Goal: Information Seeking & Learning: Learn about a topic

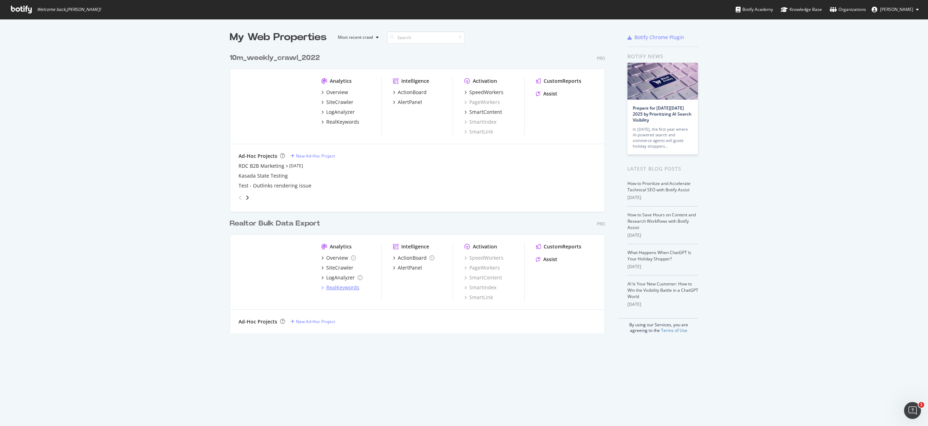
click at [336, 286] on div "RealKeywords" at bounding box center [342, 287] width 33 height 7
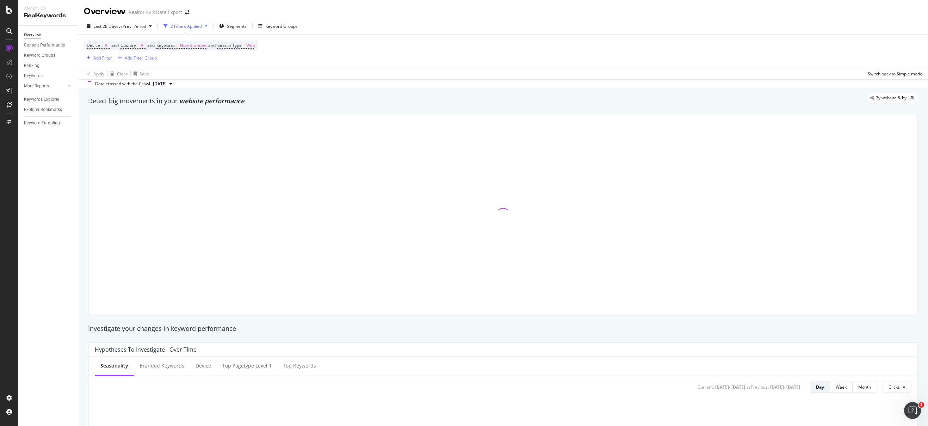
click at [429, 25] on div "Last 28 Days vs Prev. Period 2 Filters Applied Segments Keyword Groups" at bounding box center [503, 27] width 850 height 14
click at [430, 21] on div "Last 28 Days vs Prev. Period 2 Filters Applied Segments Keyword Groups" at bounding box center [503, 26] width 850 height 14
click at [429, 24] on div "Last 28 Days vs Prev. Period 2 Filters Applied Segments Keyword Groups" at bounding box center [503, 26] width 850 height 14
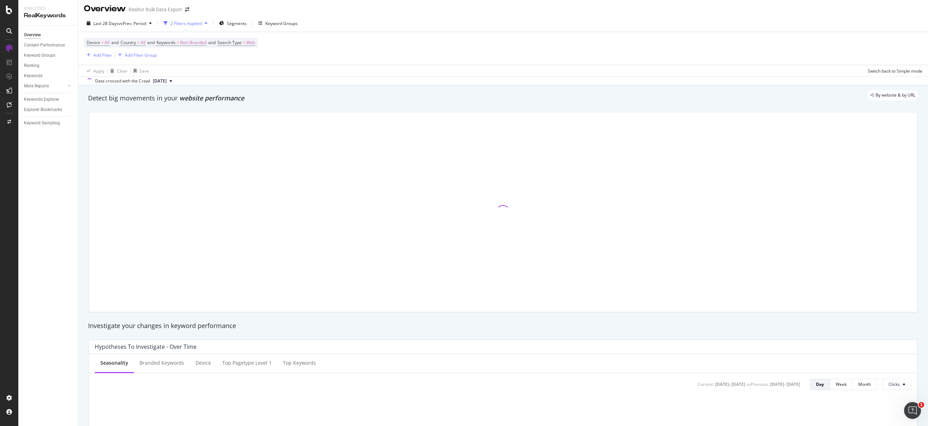
click at [430, 25] on div "Last 28 Days vs Prev. Period 2 Filters Applied Segments Keyword Groups" at bounding box center [503, 25] width 850 height 14
click at [427, 25] on div "Last 28 Days vs Prev. Period 2 Filters Applied Segments Keyword Groups" at bounding box center [503, 27] width 850 height 14
click at [423, 26] on div "Last 28 Days vs Prev. Period 2 Filters Applied Segments Keyword Groups" at bounding box center [503, 27] width 850 height 14
click at [420, 27] on div "Last 28 Days vs Prev. Period 2 Filters Applied Segments Keyword Groups" at bounding box center [503, 27] width 850 height 14
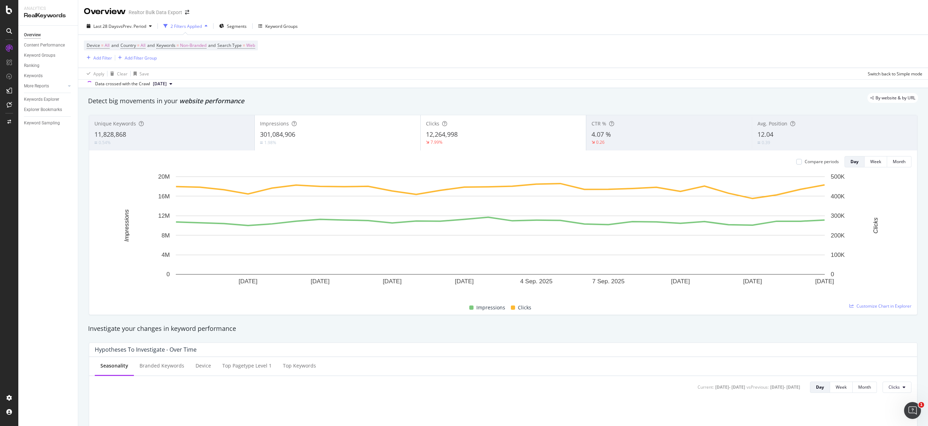
click at [429, 32] on div "Last 28 Days vs Prev. Period 2 Filters Applied Segments Keyword Groups" at bounding box center [503, 27] width 850 height 14
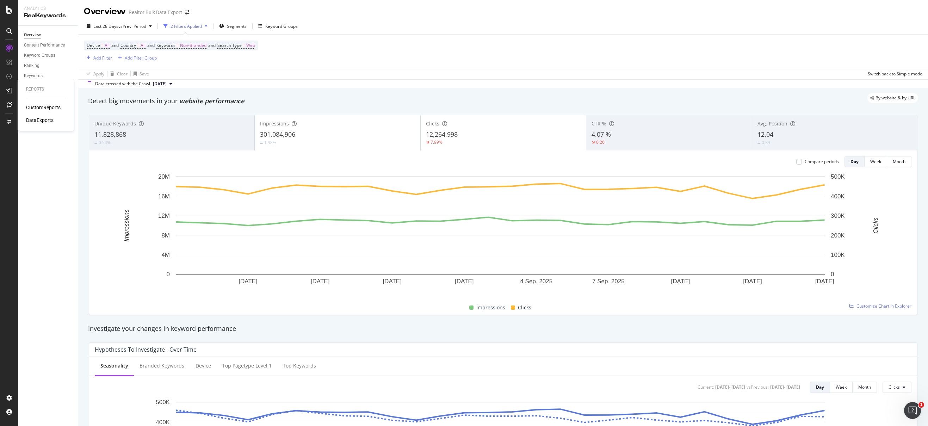
click at [11, 92] on icon at bounding box center [9, 91] width 6 height 6
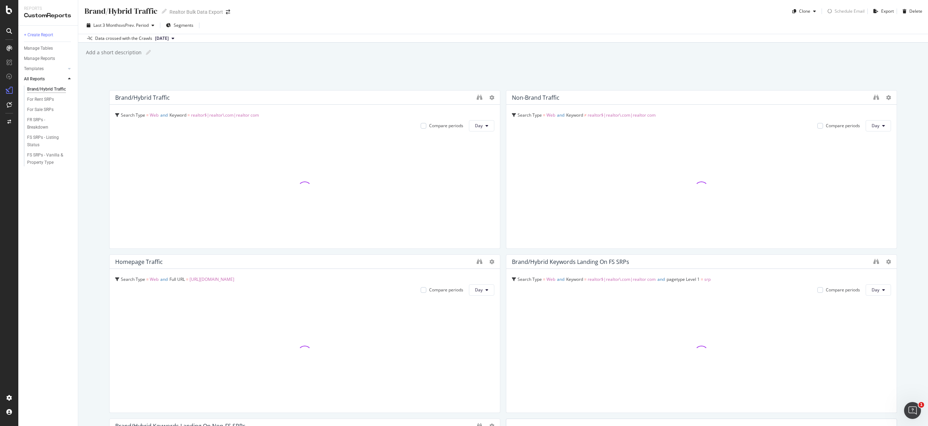
click at [586, 39] on div "Data crossed with the Crawls [DATE]" at bounding box center [503, 38] width 850 height 8
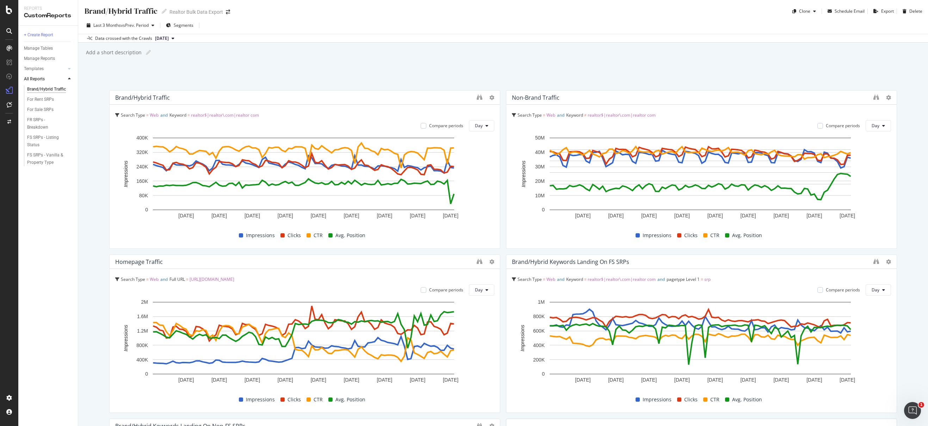
scroll to position [1, 0]
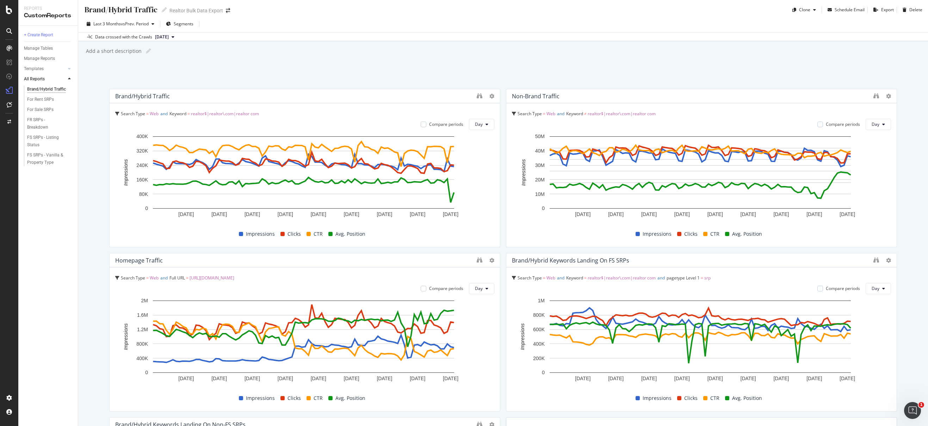
click at [626, 24] on div "Last 3 Months vs Prev. Period Segments" at bounding box center [503, 25] width 850 height 14
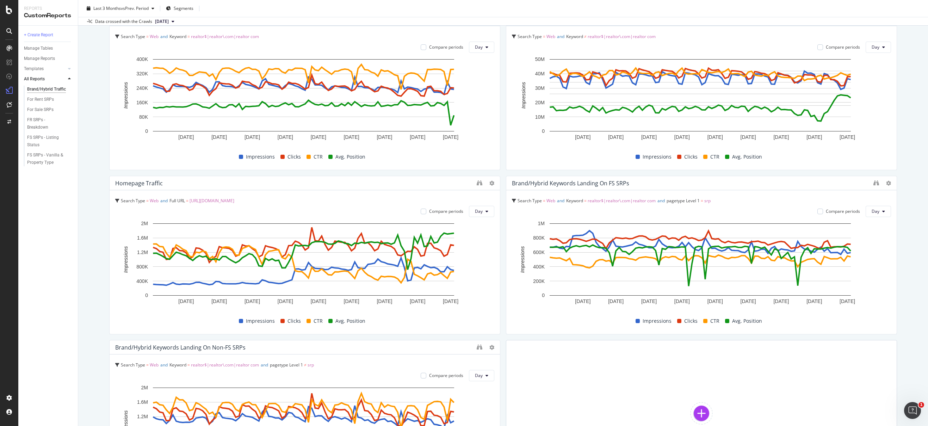
scroll to position [118, 0]
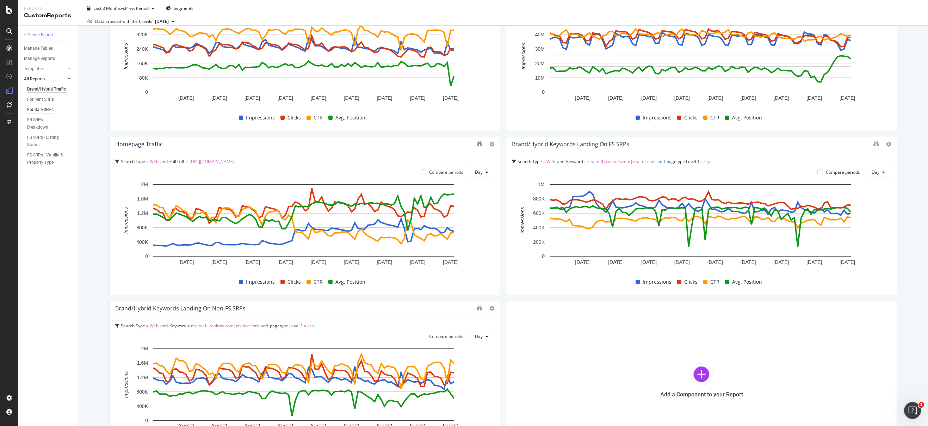
click at [45, 108] on div "For Sale SRPs" at bounding box center [40, 109] width 26 height 7
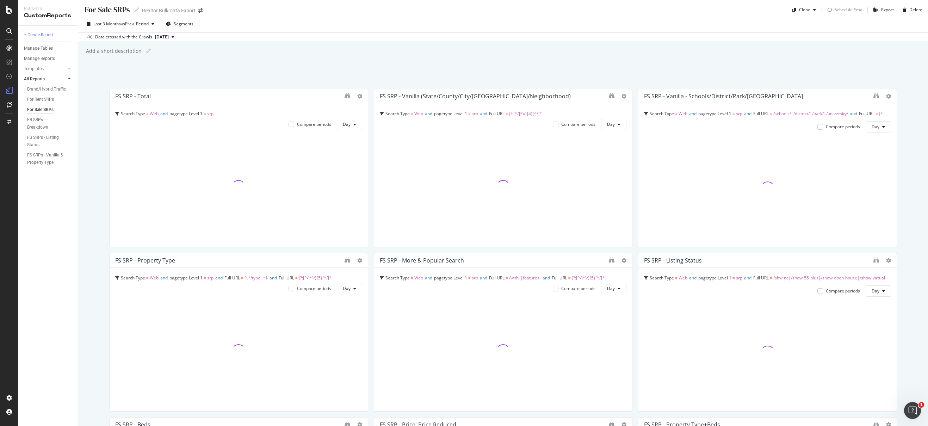
scroll to position [3, 0]
click at [660, 29] on div "Last 3 Months vs Prev. Period Segments" at bounding box center [503, 24] width 850 height 14
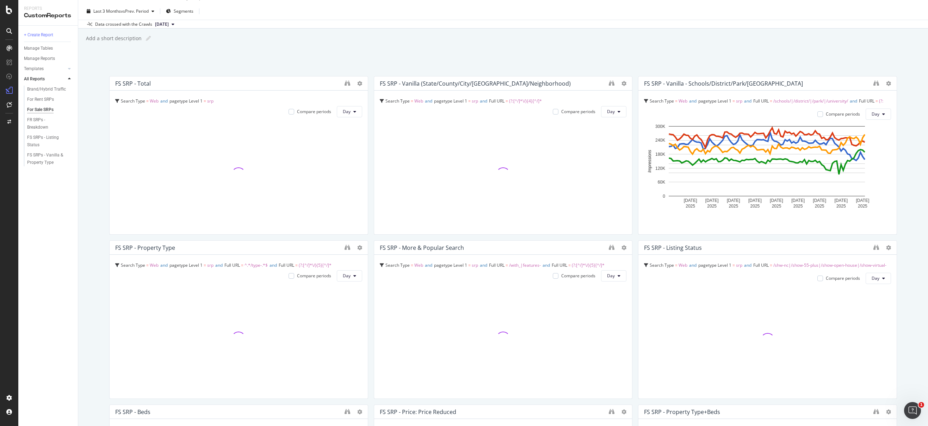
scroll to position [0, 0]
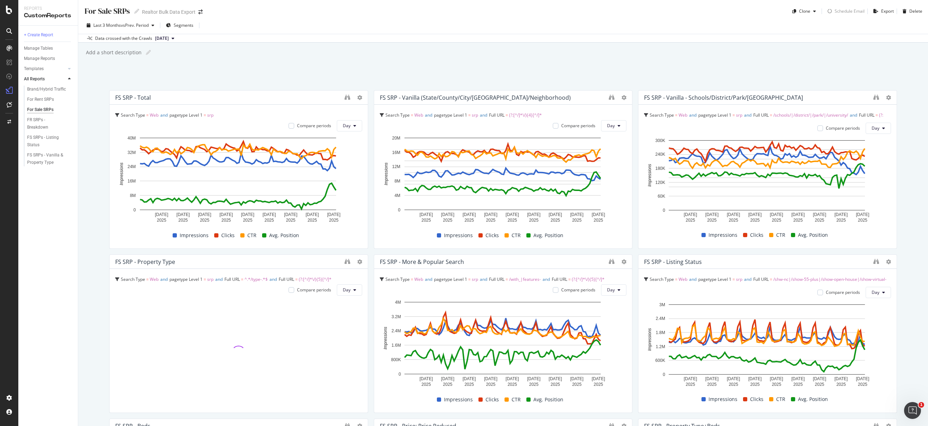
click at [603, 45] on div "For Sale SRPs For Sale SRPs Realtor Bulk Data Export Clone Schedule Email Expor…" at bounding box center [503, 213] width 850 height 426
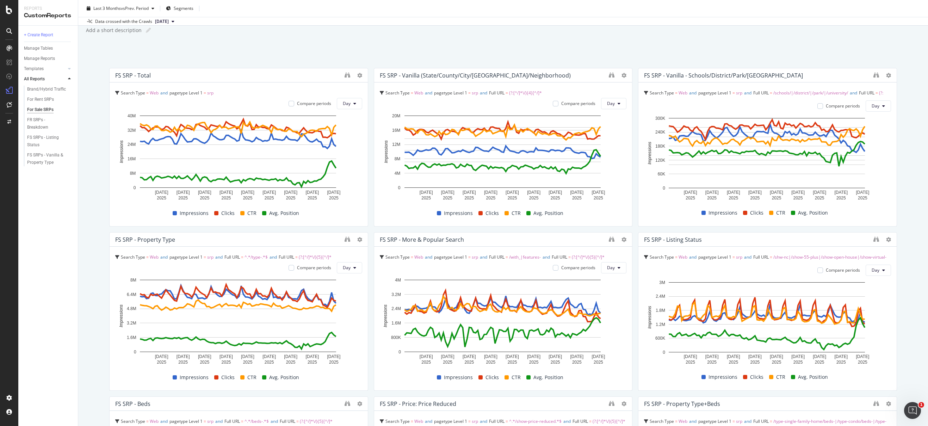
scroll to position [32, 0]
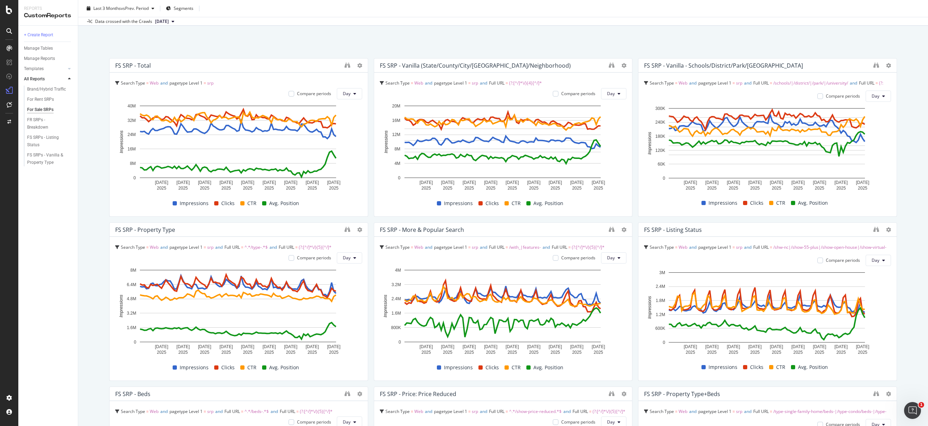
click at [599, 33] on div "For Sale SRPs For Sale SRPs Realtor Bulk Data Export Clone Schedule Email Expor…" at bounding box center [503, 213] width 850 height 426
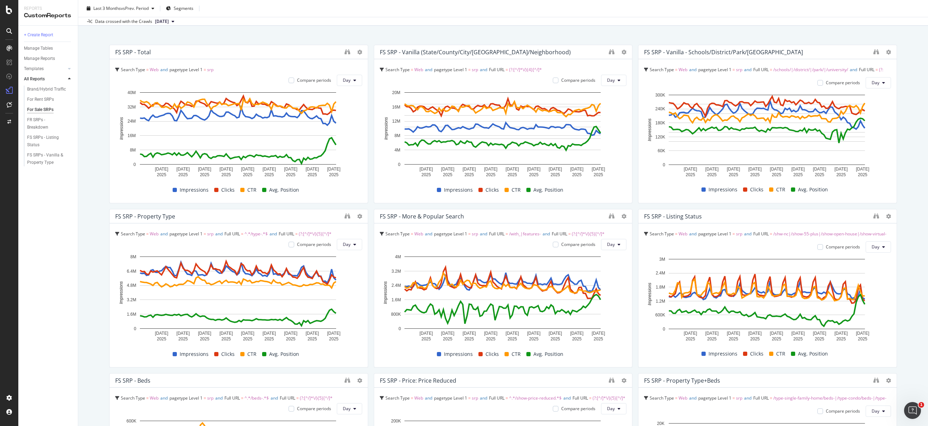
scroll to position [44, 0]
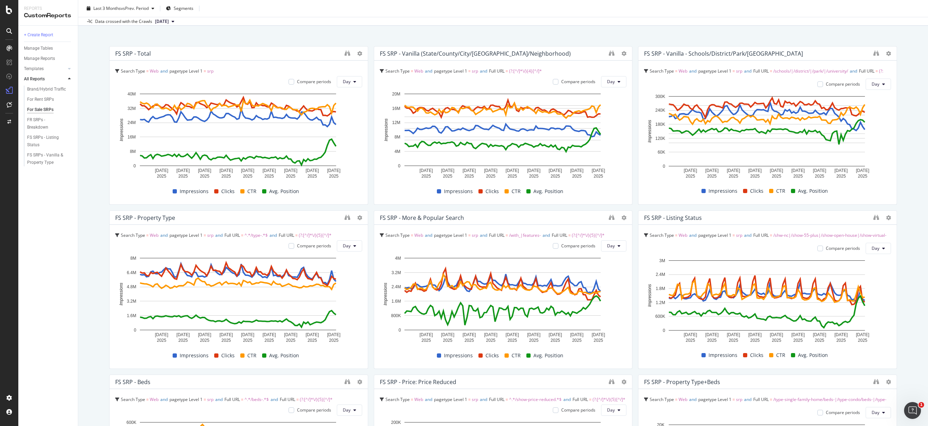
click at [626, 36] on div "For Sale SRPs For Sale SRPs Realtor Bulk Data Export Clone Schedule Email Expor…" at bounding box center [503, 213] width 850 height 426
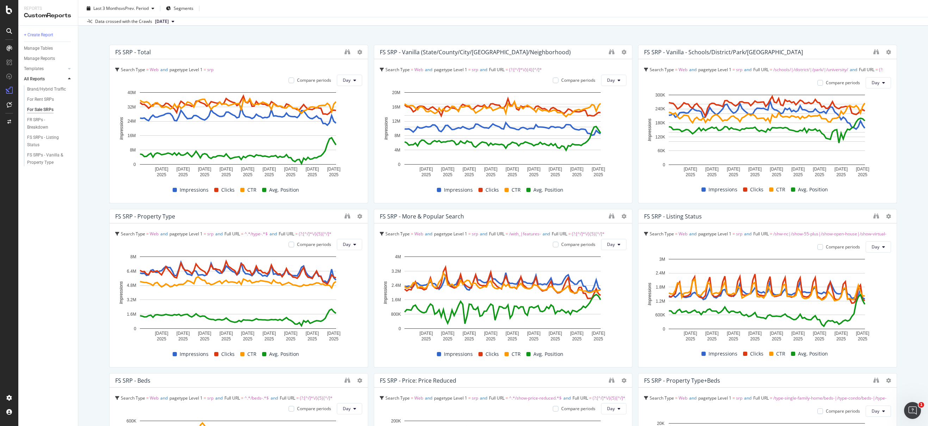
click at [604, 38] on div "For Sale SRPs For Sale SRPs Realtor Bulk Data Export Clone Schedule Email Expor…" at bounding box center [503, 213] width 850 height 426
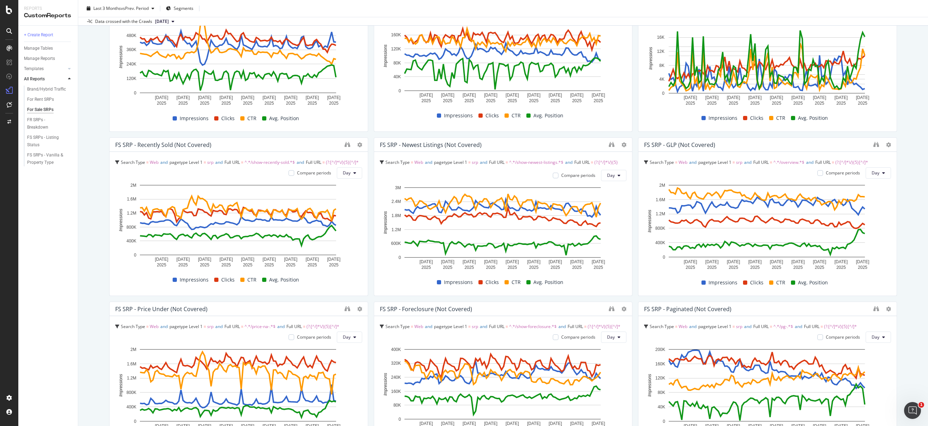
scroll to position [452, 0]
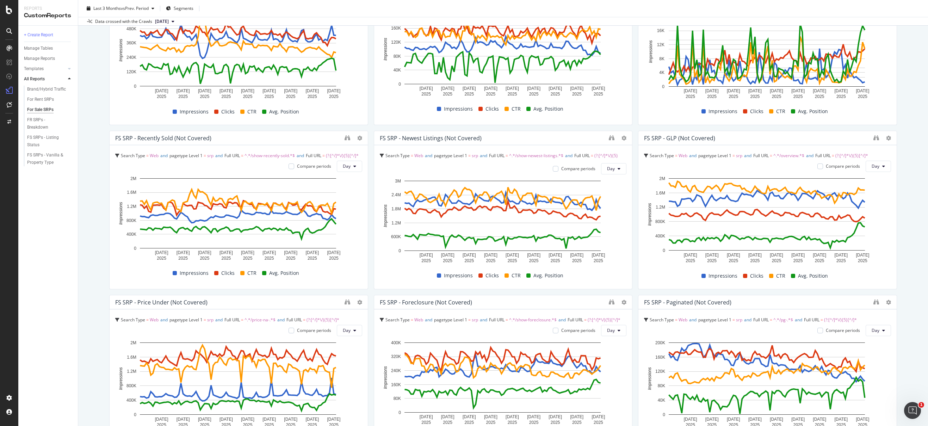
click at [910, 165] on div "For Sale SRPs For Sale SRPs Realtor Bulk Data Export Clone Schedule Email Expor…" at bounding box center [503, 213] width 850 height 426
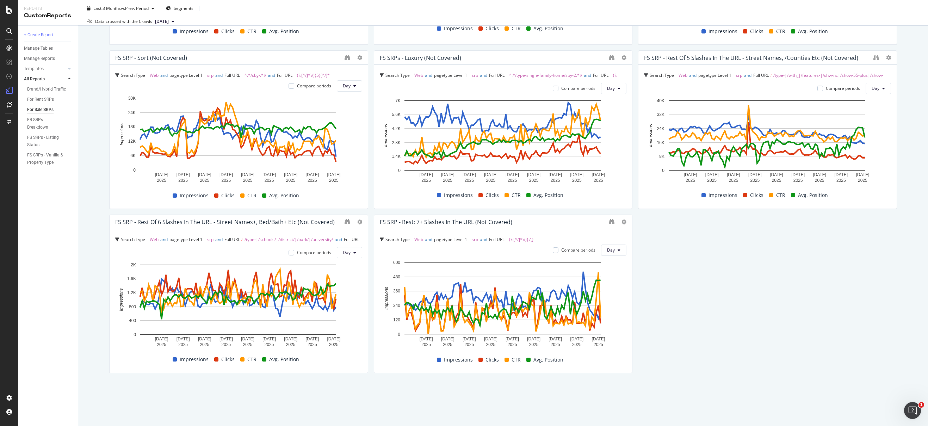
scroll to position [864, 0]
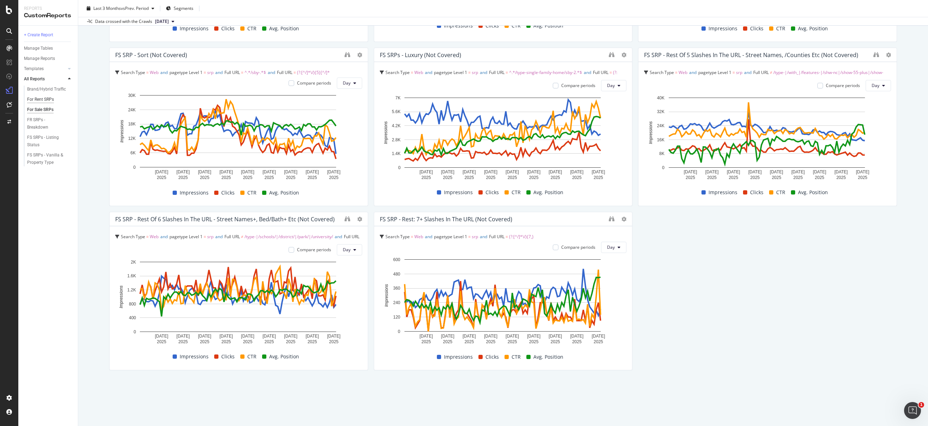
click at [42, 101] on div "For Rent SRPs" at bounding box center [40, 99] width 27 height 7
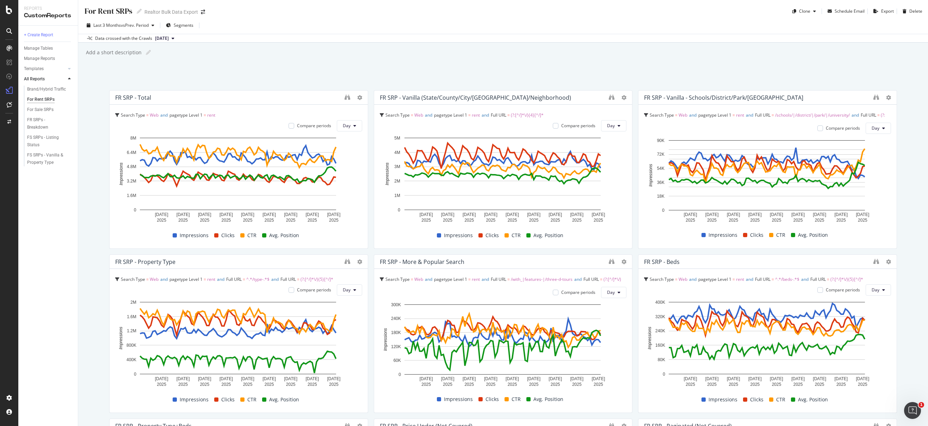
click at [439, 33] on div "Last 3 Months vs Prev. Period Segments" at bounding box center [503, 27] width 850 height 14
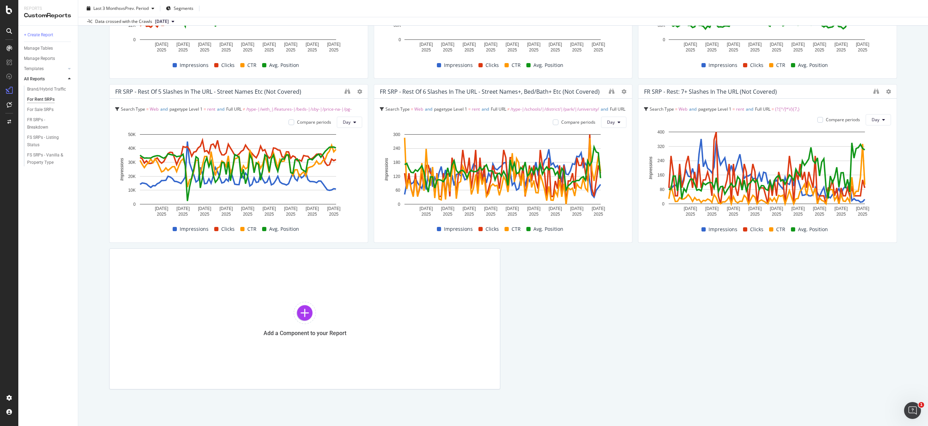
scroll to position [663, 0]
